Goal: Task Accomplishment & Management: Complete application form

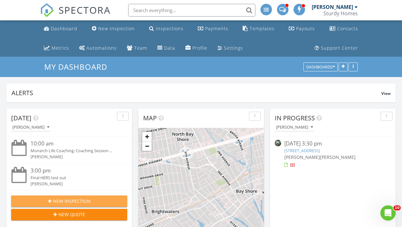
click at [85, 198] on span "New Inspection" at bounding box center [72, 200] width 38 height 7
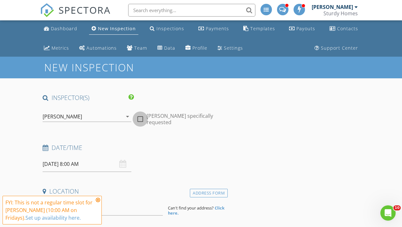
click at [142, 114] on div at bounding box center [140, 119] width 11 height 11
checkbox input "true"
click at [85, 162] on input "[DATE] 8:00 AM" at bounding box center [87, 164] width 89 height 16
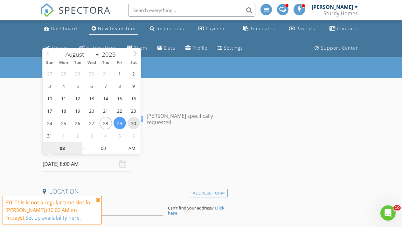
type input "[DATE] 8:00 AM"
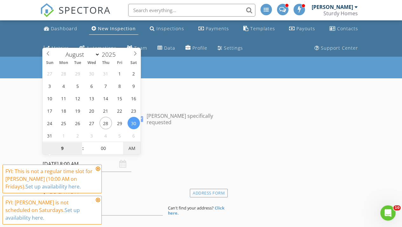
type input "09"
type input "[DATE] 9:00 AM"
click at [128, 149] on span "PM" at bounding box center [131, 148] width 17 height 13
click at [149, 168] on div "Date/Time [DATE] 9:00 AM" at bounding box center [134, 157] width 188 height 28
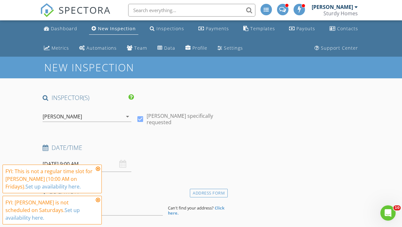
click at [99, 171] on icon at bounding box center [98, 168] width 4 height 5
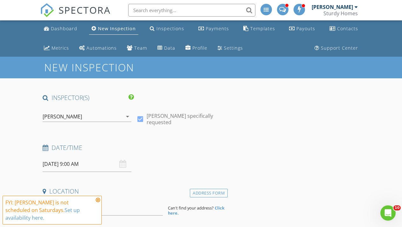
click at [100, 202] on icon at bounding box center [98, 199] width 4 height 5
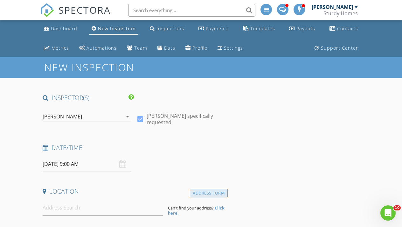
click at [212, 192] on div "Address Form" at bounding box center [209, 193] width 38 height 9
click at [210, 189] on div "Address Search" at bounding box center [206, 193] width 41 height 9
click at [210, 189] on div "Address Form" at bounding box center [209, 193] width 38 height 9
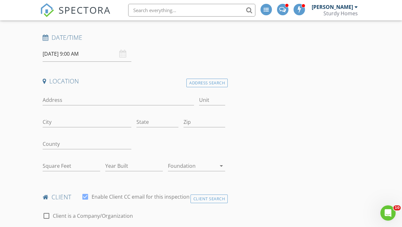
scroll to position [112, 0]
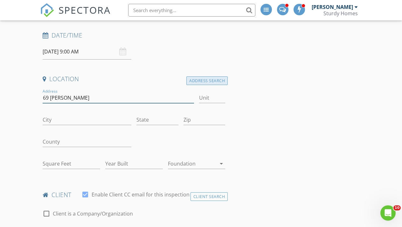
type input "69 [PERSON_NAME]"
click at [192, 79] on div "Address Search" at bounding box center [206, 80] width 41 height 9
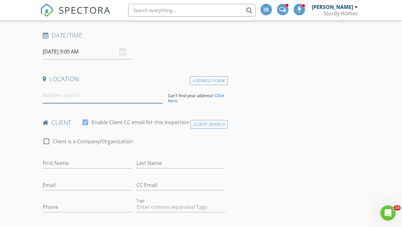
click at [87, 98] on input at bounding box center [103, 95] width 120 height 16
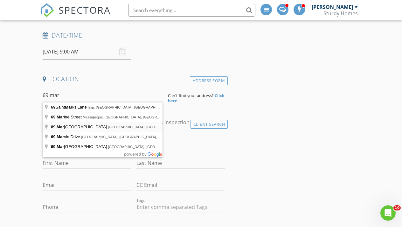
type input "[STREET_ADDRESS][PERSON_NAME]"
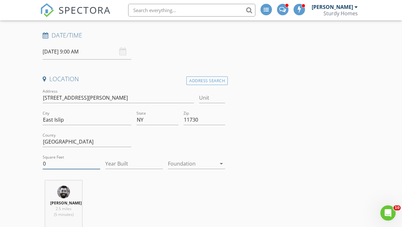
click at [75, 160] on input "0" at bounding box center [72, 163] width 58 height 10
type input "0"
type input "1752"
click at [120, 200] on div "[PERSON_NAME] 2.5 miles (5 minutes)" at bounding box center [134, 206] width 188 height 53
click at [46, 162] on input "1752" at bounding box center [72, 163] width 58 height 10
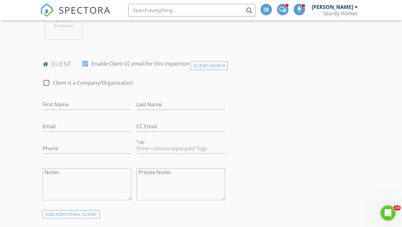
scroll to position [301, 0]
type input "[PERSON_NAME]"
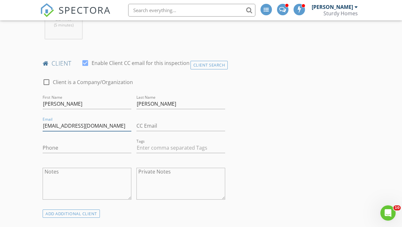
type input "[EMAIL_ADDRESS][DOMAIN_NAME]"
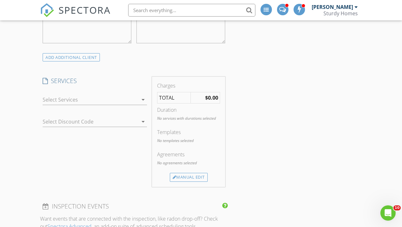
scroll to position [459, 0]
click at [131, 97] on div at bounding box center [90, 98] width 95 height 10
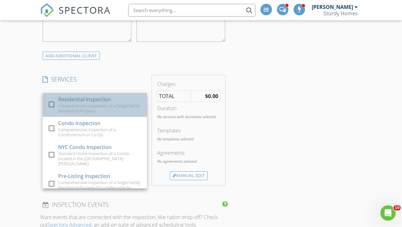
click at [108, 106] on div "Comprehensive Inspection of a Single Family Residential Property" at bounding box center [100, 108] width 84 height 10
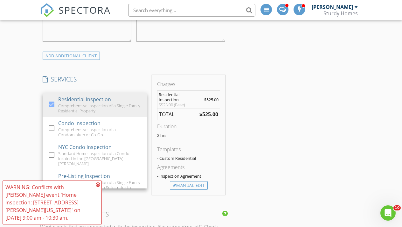
click at [30, 167] on div "New Inspection INSPECTOR(S) check_box [PERSON_NAME] PRIMARY check_box_outline_b…" at bounding box center [201, 184] width 402 height 1174
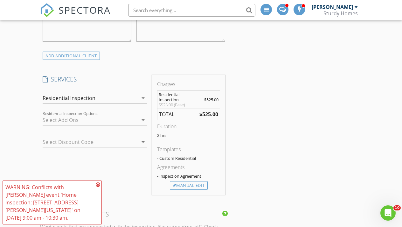
click at [97, 187] on icon at bounding box center [98, 184] width 4 height 5
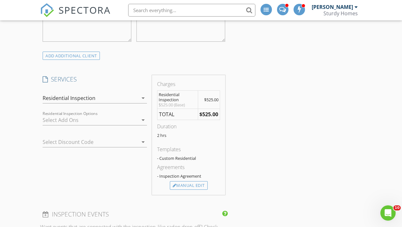
click at [278, 129] on div "INSPECTOR(S) check_box [PERSON_NAME] PRIMARY check_box_outline_blank [PERSON_NA…" at bounding box center [200, 195] width 321 height 1122
click at [349, 125] on div "INSPECTOR(S) check_box [PERSON_NAME] PRIMARY check_box_outline_blank [PERSON_NA…" at bounding box center [200, 195] width 321 height 1122
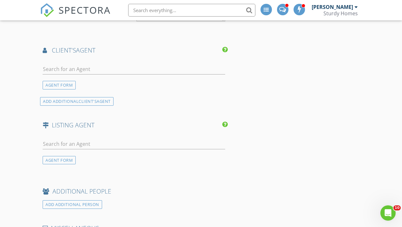
scroll to position [751, 0]
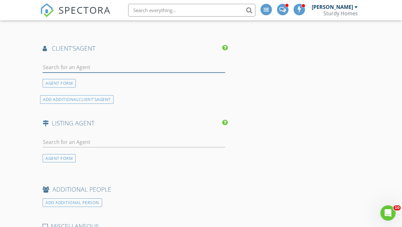
click at [88, 63] on input "text" at bounding box center [134, 67] width 182 height 10
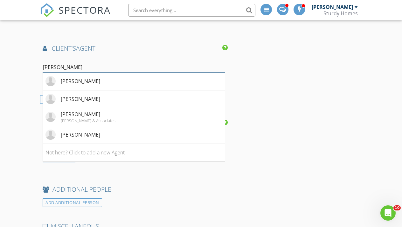
type input "[PERSON_NAME]"
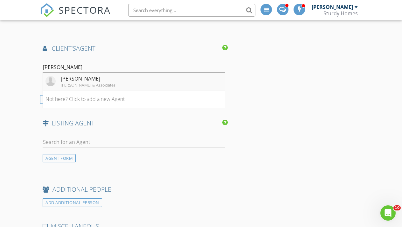
click at [72, 83] on div "[PERSON_NAME] & Associates" at bounding box center [88, 84] width 55 height 5
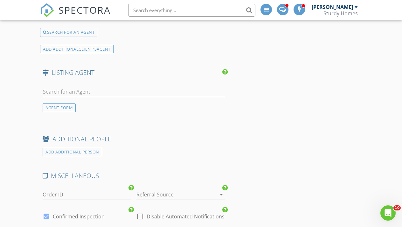
scroll to position [923, 0]
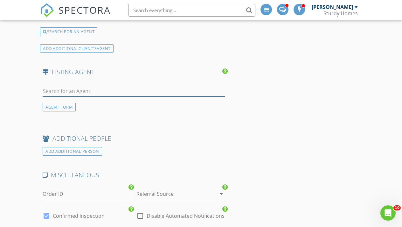
click at [84, 86] on input "text" at bounding box center [134, 91] width 182 height 10
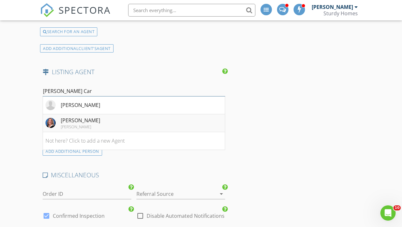
type input "[PERSON_NAME] Car"
click at [76, 119] on div "[PERSON_NAME]" at bounding box center [80, 120] width 39 height 8
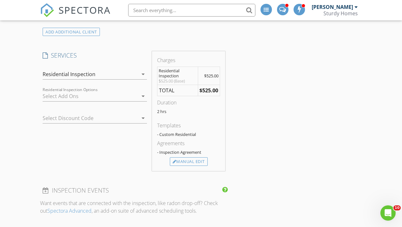
scroll to position [482, 0]
click at [128, 71] on div "Residential Inspection" at bounding box center [90, 75] width 95 height 10
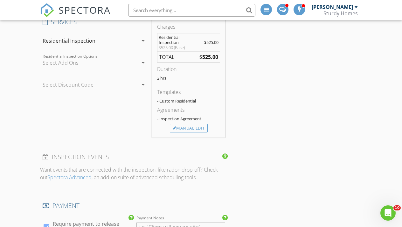
scroll to position [507, 0]
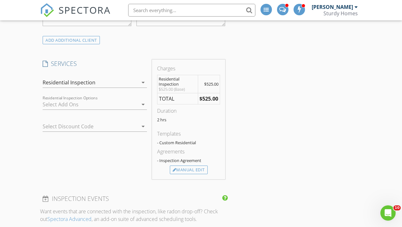
scroll to position [469, 0]
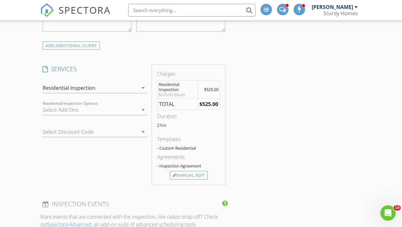
click at [213, 101] on strong "$525.00" at bounding box center [208, 103] width 19 height 7
click at [212, 89] on span "$525.00" at bounding box center [211, 89] width 14 height 6
click at [100, 110] on div at bounding box center [90, 110] width 95 height 10
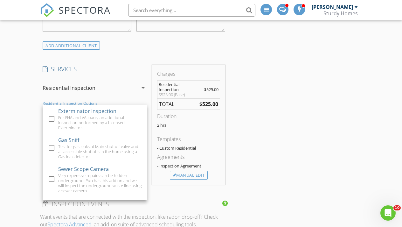
click at [122, 85] on div "Residential Inspection" at bounding box center [90, 88] width 95 height 10
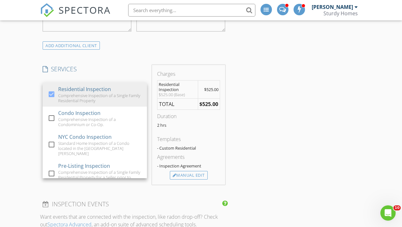
click at [172, 100] on td "TOTAL" at bounding box center [177, 103] width 40 height 11
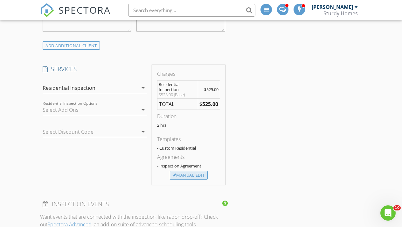
click at [190, 174] on div "Manual Edit" at bounding box center [189, 175] width 38 height 9
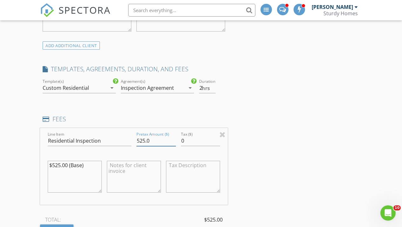
click at [143, 138] on input "525.0" at bounding box center [155, 140] width 39 height 10
click at [145, 138] on input "525.0" at bounding box center [155, 140] width 39 height 10
type input "550.0"
click at [58, 163] on textarea "$525.00 (Base)" at bounding box center [75, 177] width 54 height 32
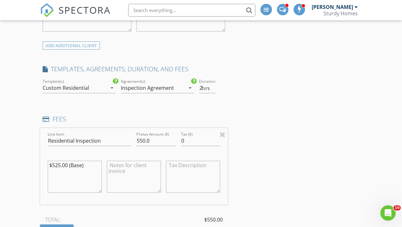
click at [61, 163] on textarea "$525.00 (Base)" at bounding box center [75, 177] width 54 height 32
type textarea "$550.00 (Base)"
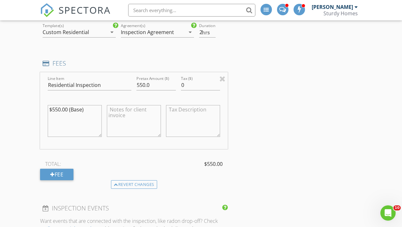
scroll to position [525, 0]
click at [70, 175] on div "Fee" at bounding box center [56, 173] width 33 height 11
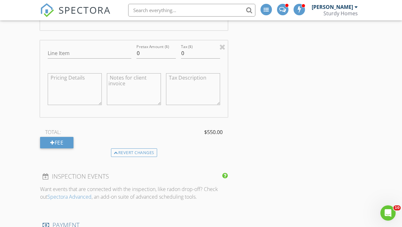
scroll to position [645, 0]
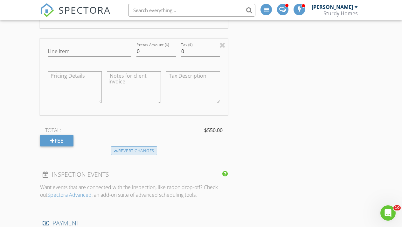
click at [145, 147] on div "Revert changes" at bounding box center [134, 150] width 46 height 9
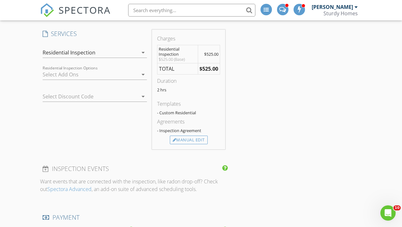
scroll to position [504, 0]
click at [203, 138] on div "Manual Edit" at bounding box center [189, 140] width 38 height 9
type input "525.0"
type textarea "$525.00 (Base)"
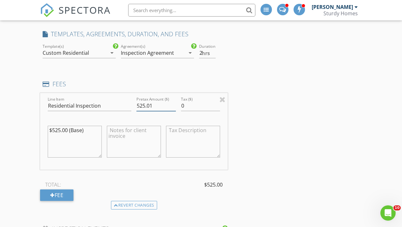
click at [174, 102] on input "525.01" at bounding box center [155, 105] width 39 height 10
click at [173, 106] on input "525" at bounding box center [155, 105] width 39 height 10
click at [144, 102] on input "525" at bounding box center [155, 105] width 39 height 10
type input "550"
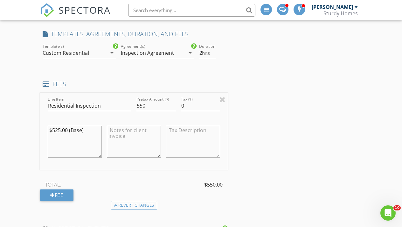
click at [60, 127] on textarea "$525.00 (Base)" at bounding box center [75, 142] width 54 height 32
type textarea "$550.00 (Base)"
click at [222, 99] on div at bounding box center [222, 99] width 6 height 8
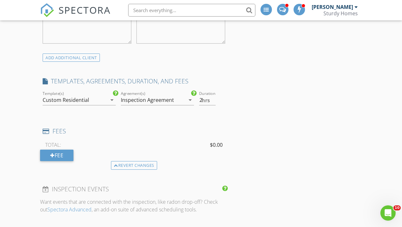
scroll to position [450, 0]
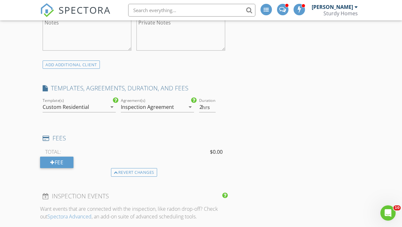
click at [120, 171] on div "Revert changes" at bounding box center [134, 172] width 46 height 9
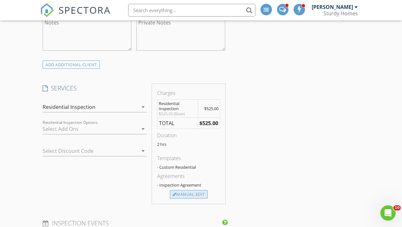
click at [183, 190] on div "Manual Edit" at bounding box center [189, 194] width 38 height 9
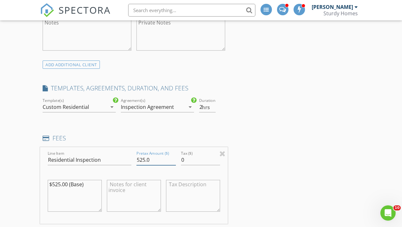
click at [149, 158] on input "525.0" at bounding box center [155, 160] width 39 height 10
type input "550"
click at [60, 181] on textarea "$525.00 (Base)" at bounding box center [75, 196] width 54 height 32
type textarea "$550.00 (Base)"
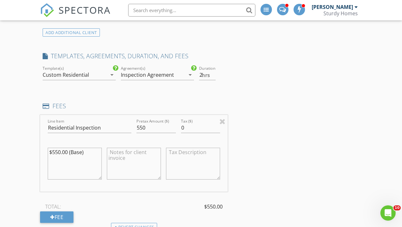
scroll to position [480, 0]
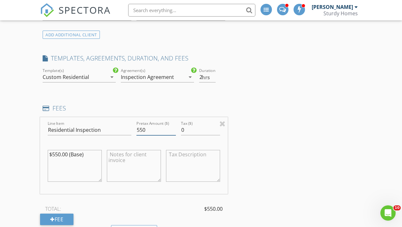
click at [148, 128] on input "550" at bounding box center [155, 130] width 39 height 10
type input "550.00"
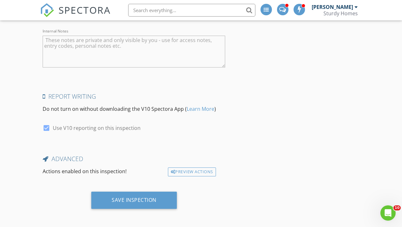
scroll to position [1309, 0]
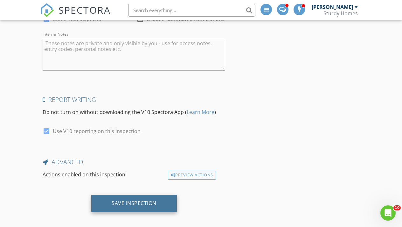
click at [176, 198] on div "Save Inspection" at bounding box center [134, 203] width 86 height 17
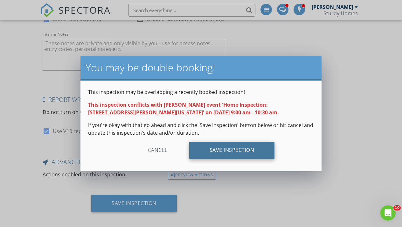
click at [233, 153] on div "Save Inspection" at bounding box center [232, 149] width 86 height 17
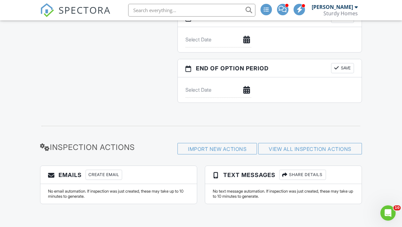
scroll to position [638, 0]
